Goal: Find specific page/section: Find specific page/section

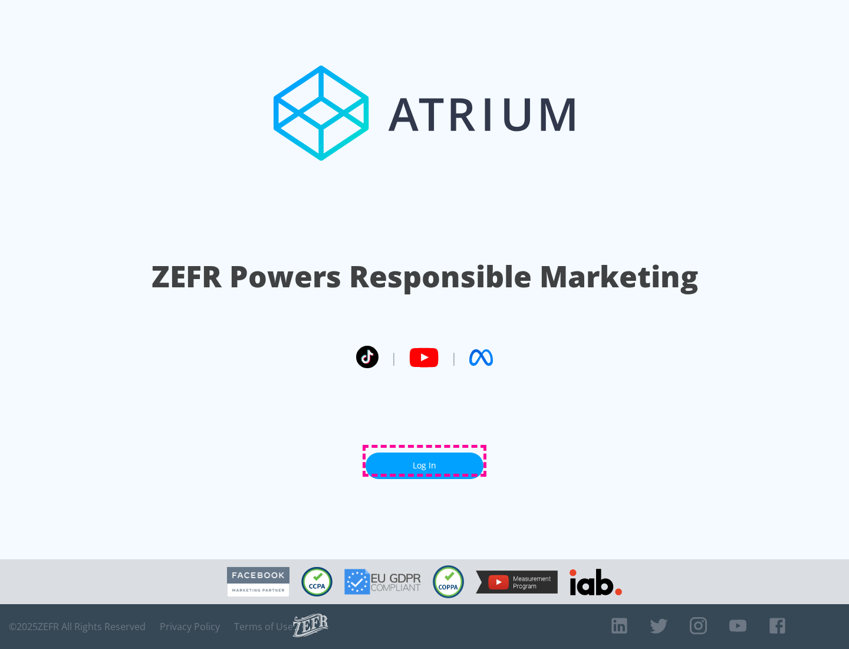
click at [425, 461] on link "Log In" at bounding box center [425, 465] width 118 height 27
